Goal: Information Seeking & Learning: Find specific fact

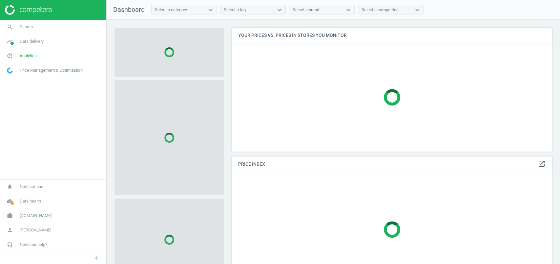
scroll to position [137, 327]
click at [31, 55] on span "Analytics" at bounding box center [28, 56] width 17 height 6
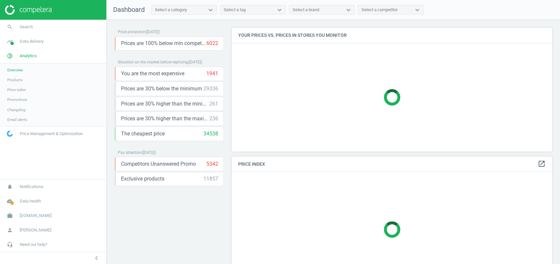
click at [20, 79] on span "Products" at bounding box center [14, 79] width 15 height 5
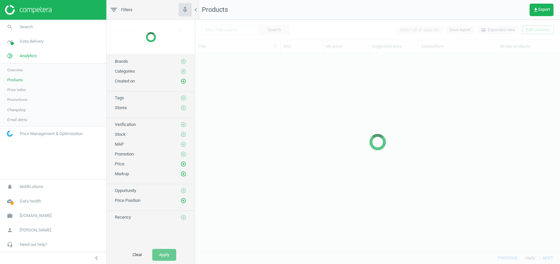
scroll to position [185, 358]
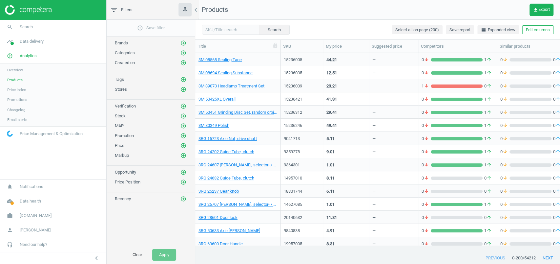
click at [242, 24] on div "Search Select all on page (200) Save report horizontal_split Expanded view Edit…" at bounding box center [377, 30] width 365 height 20
click at [236, 30] on input "text" at bounding box center [230, 30] width 57 height 10
paste input "13626182"
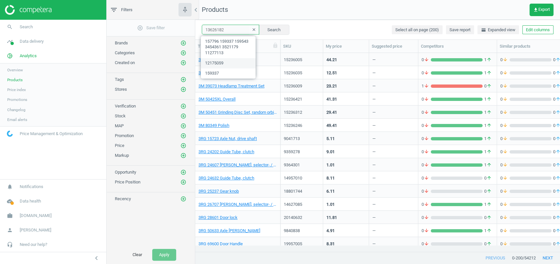
type input "13626182"
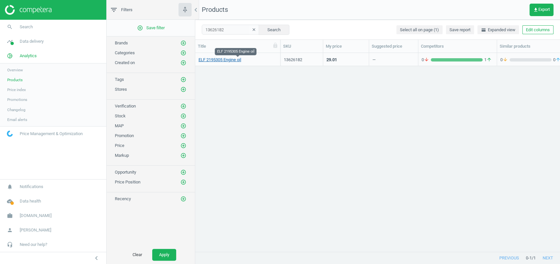
click at [241, 58] on link "ELF 2195305 Engine oil" at bounding box center [220, 60] width 43 height 6
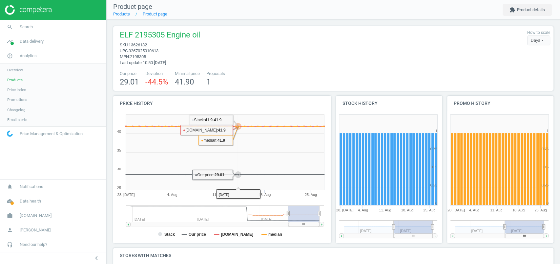
scroll to position [130, 0]
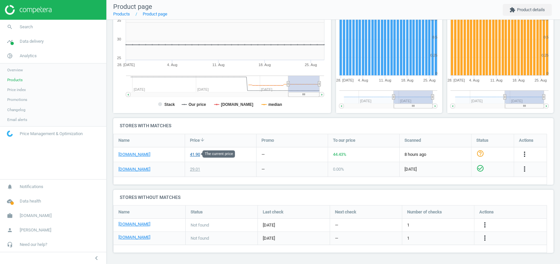
click at [195, 153] on div "41.90" at bounding box center [195, 154] width 10 height 6
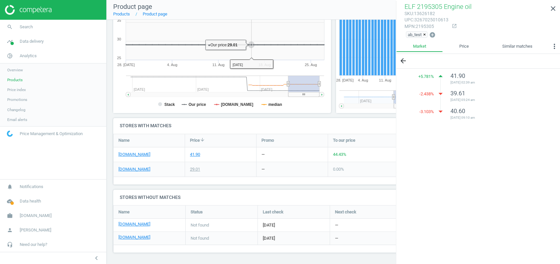
scroll to position [0, 0]
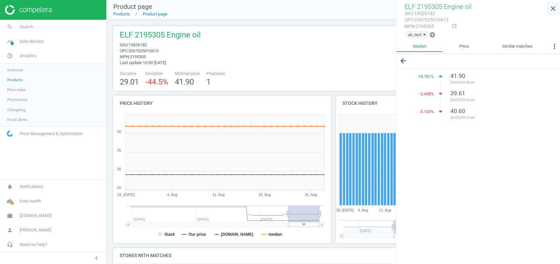
click at [555, 4] on link "close" at bounding box center [553, 9] width 14 height 14
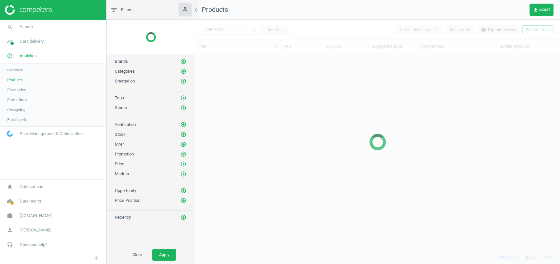
scroll to position [185, 358]
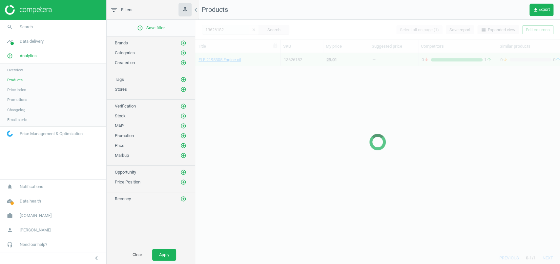
click at [541, 28] on div at bounding box center [377, 142] width 365 height 244
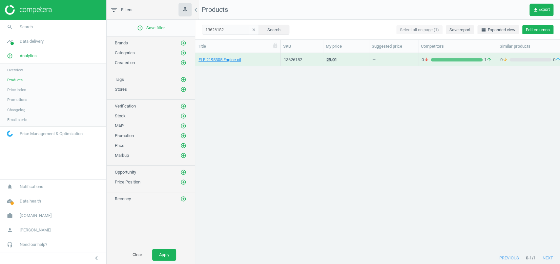
click at [541, 32] on button "Edit columns" at bounding box center [537, 29] width 31 height 9
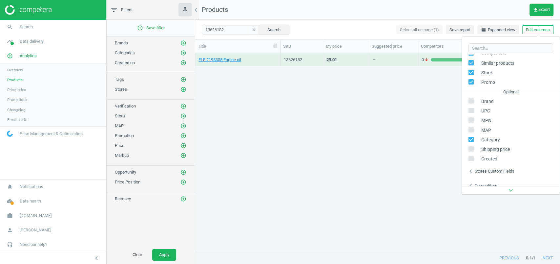
scroll to position [74, 0]
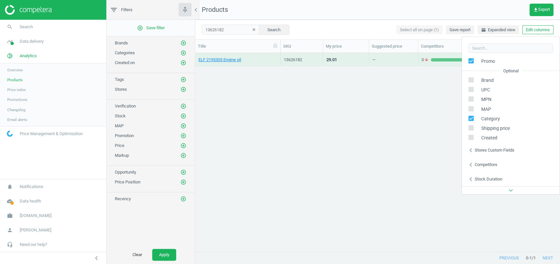
click at [501, 147] on div "Stores custom fields" at bounding box center [495, 150] width 40 height 6
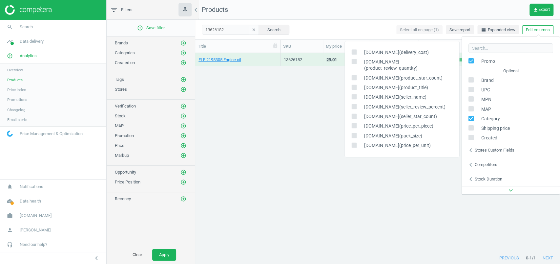
click at [354, 123] on input "checkbox" at bounding box center [354, 125] width 4 height 4
checkbox input "true"
click at [303, 113] on div "ELF 2195305 Engine oil 13626182 29.01 — 0 arrow_downward 1 arrow_upward 0 arrow…" at bounding box center [377, 149] width 365 height 192
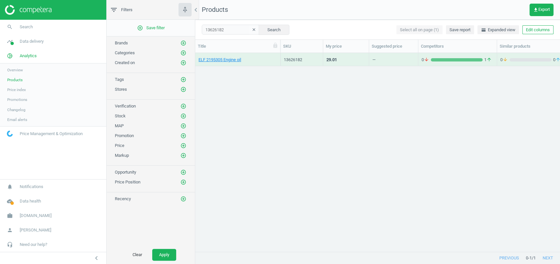
scroll to position [0, 179]
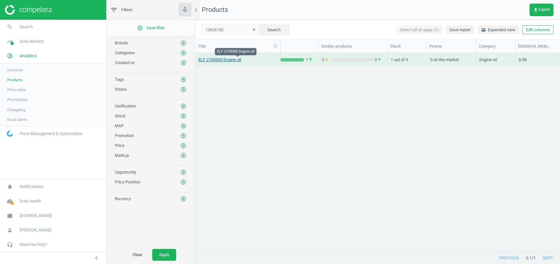
click at [214, 61] on link "ELF 2195305 Engine oil" at bounding box center [220, 60] width 43 height 6
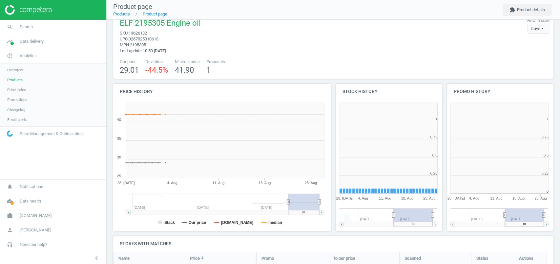
scroll to position [3, 3]
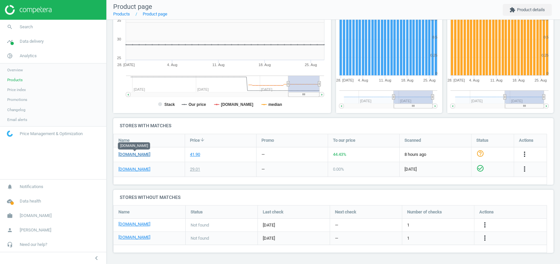
click at [129, 153] on link "[DOMAIN_NAME]" at bounding box center [134, 154] width 32 height 6
